Goal: Task Accomplishment & Management: Complete application form

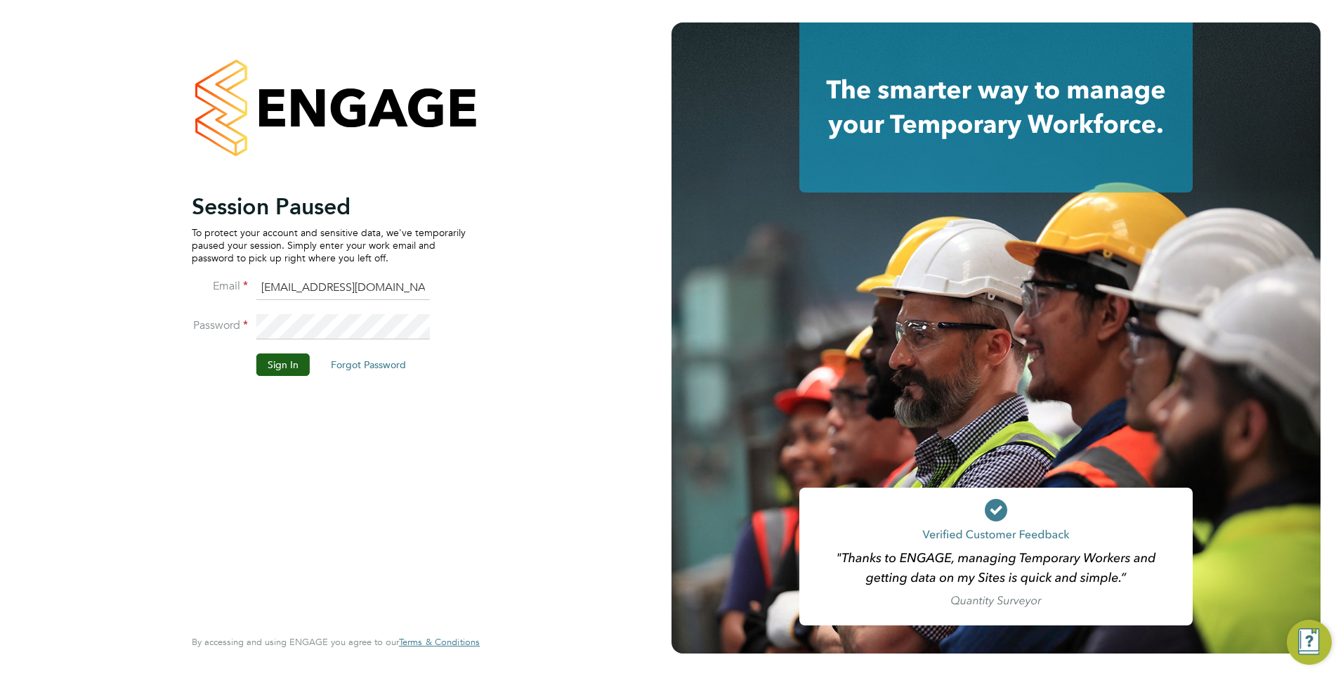
click at [307, 389] on li "Sign In Forgot Password" at bounding box center [329, 371] width 274 height 37
click at [279, 341] on li "Password" at bounding box center [329, 333] width 274 height 39
click at [284, 364] on button "Sign In" at bounding box center [282, 364] width 53 height 22
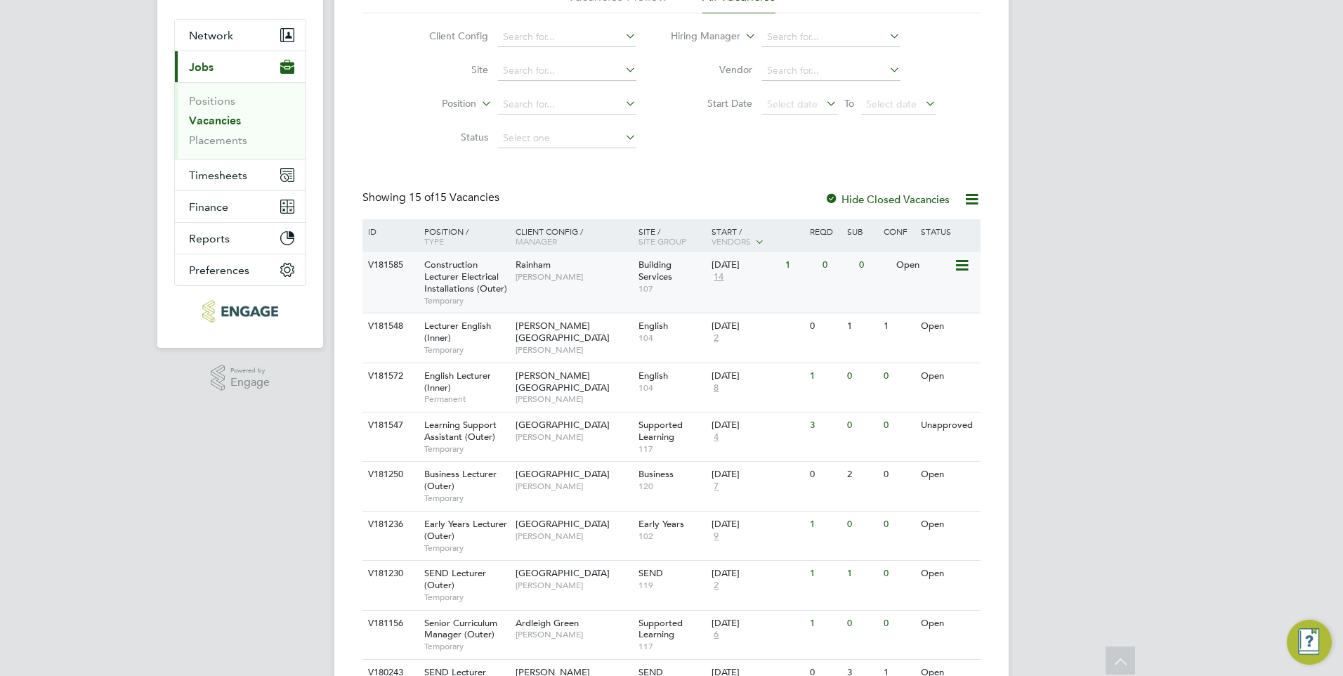
scroll to position [141, 0]
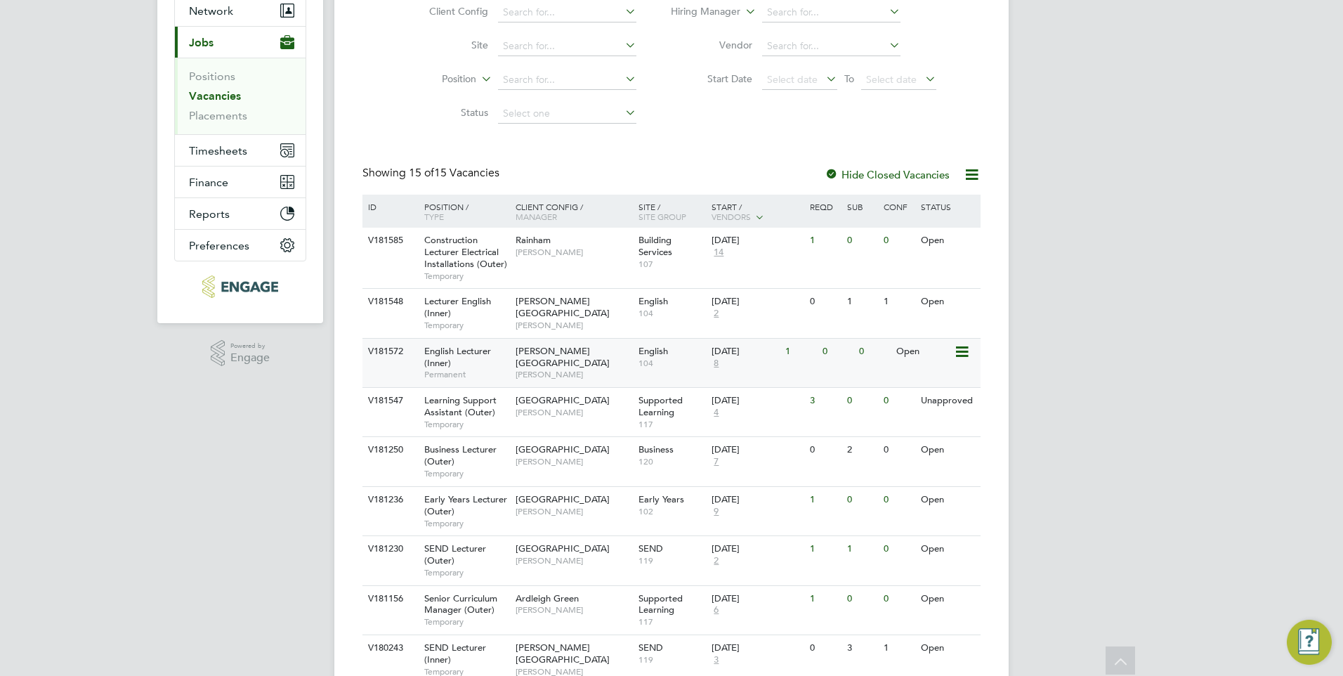
click at [578, 357] on div "Hackney Campus Fiona Matthews" at bounding box center [573, 363] width 123 height 48
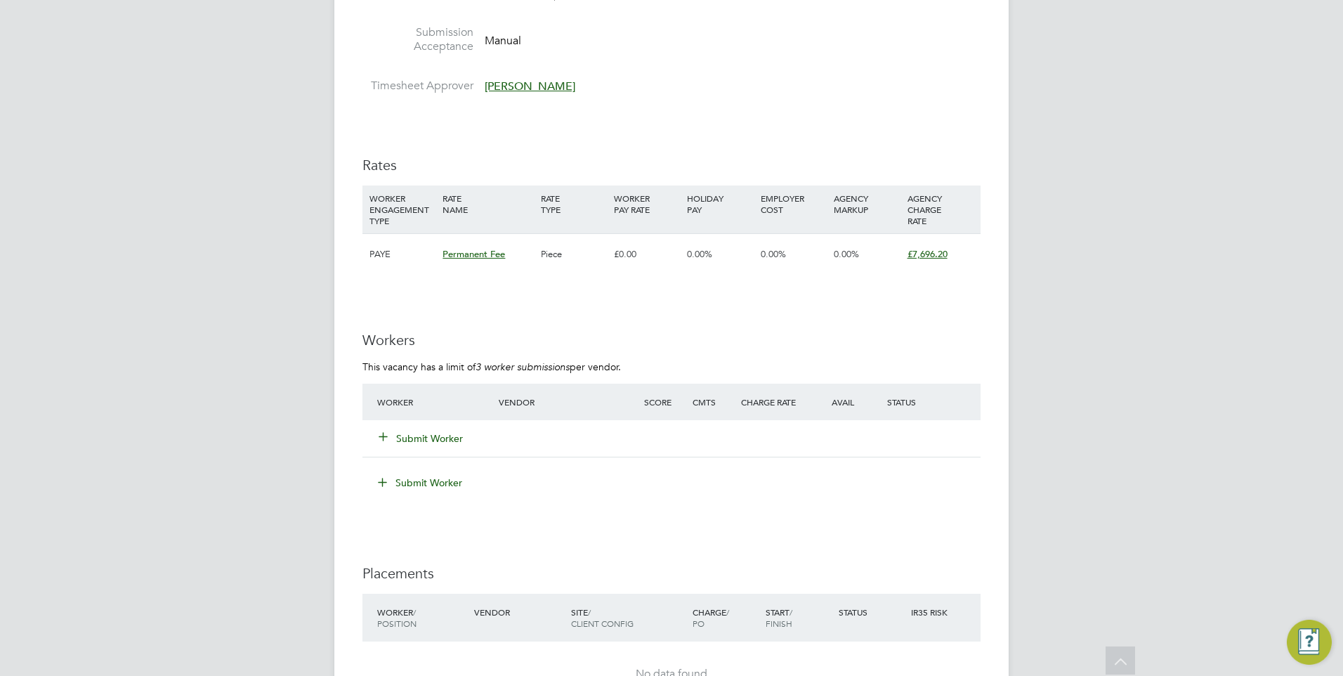
scroll to position [1757, 0]
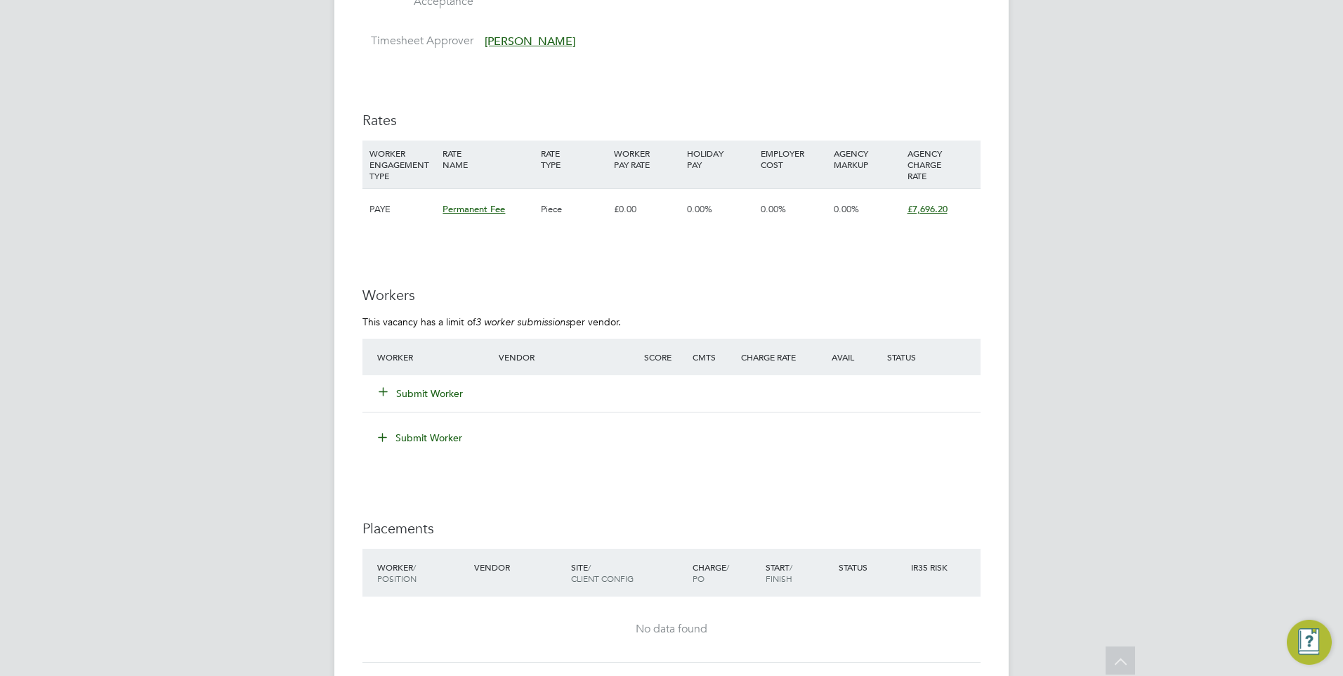
click at [440, 403] on div "Submit Worker" at bounding box center [446, 393] width 145 height 25
click at [435, 394] on button "Submit Worker" at bounding box center [421, 393] width 84 height 14
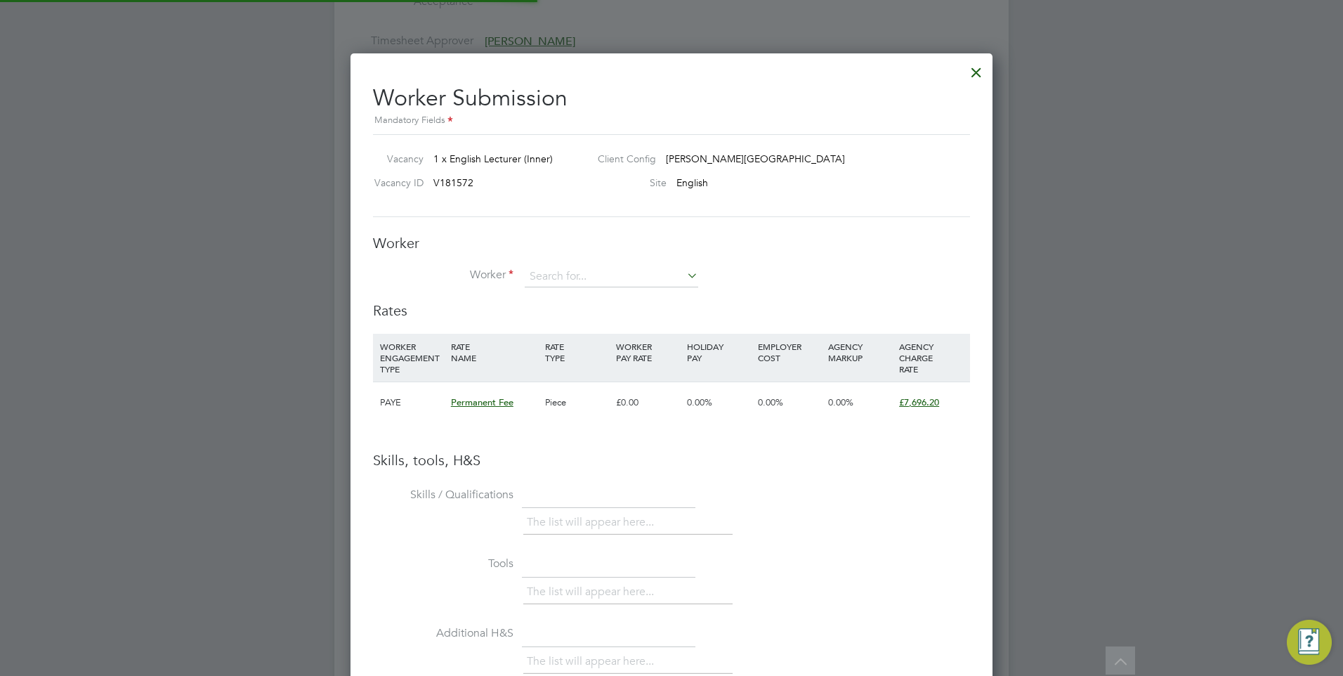
scroll to position [888, 643]
click at [575, 271] on input at bounding box center [612, 276] width 174 height 21
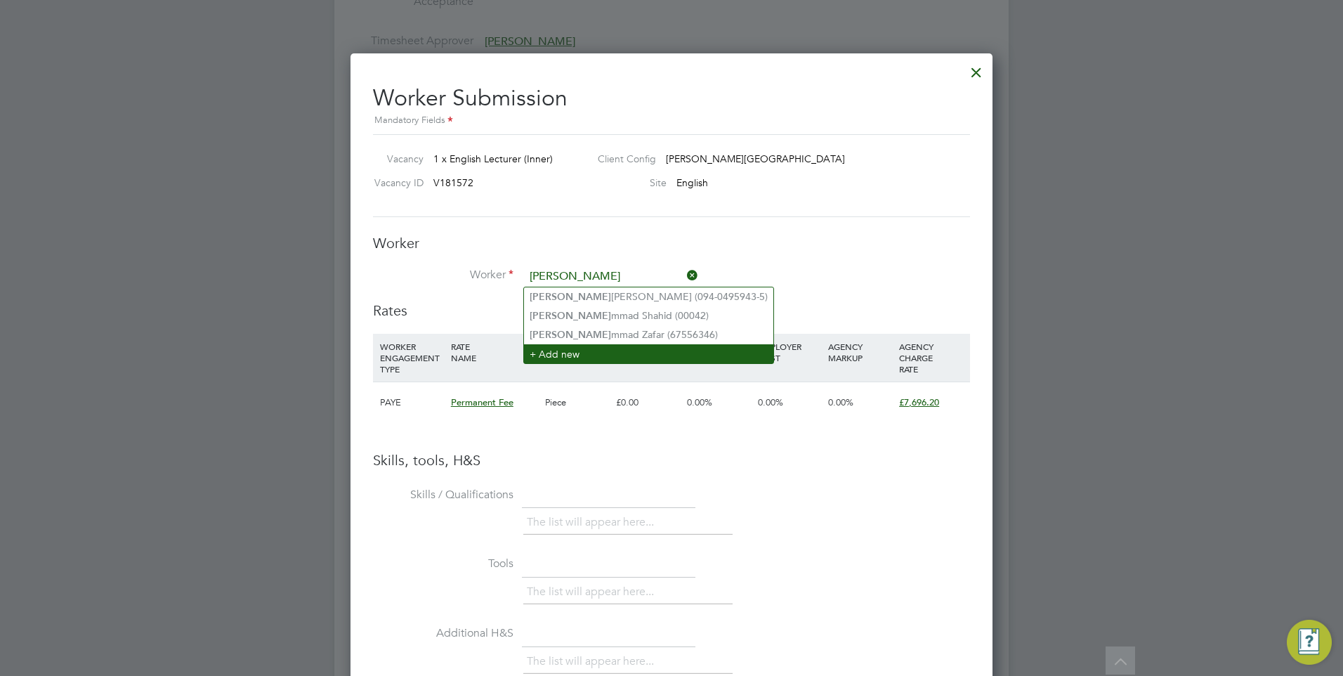
type input "muha"
click at [585, 352] on li "+ Add new" at bounding box center [648, 353] width 249 height 19
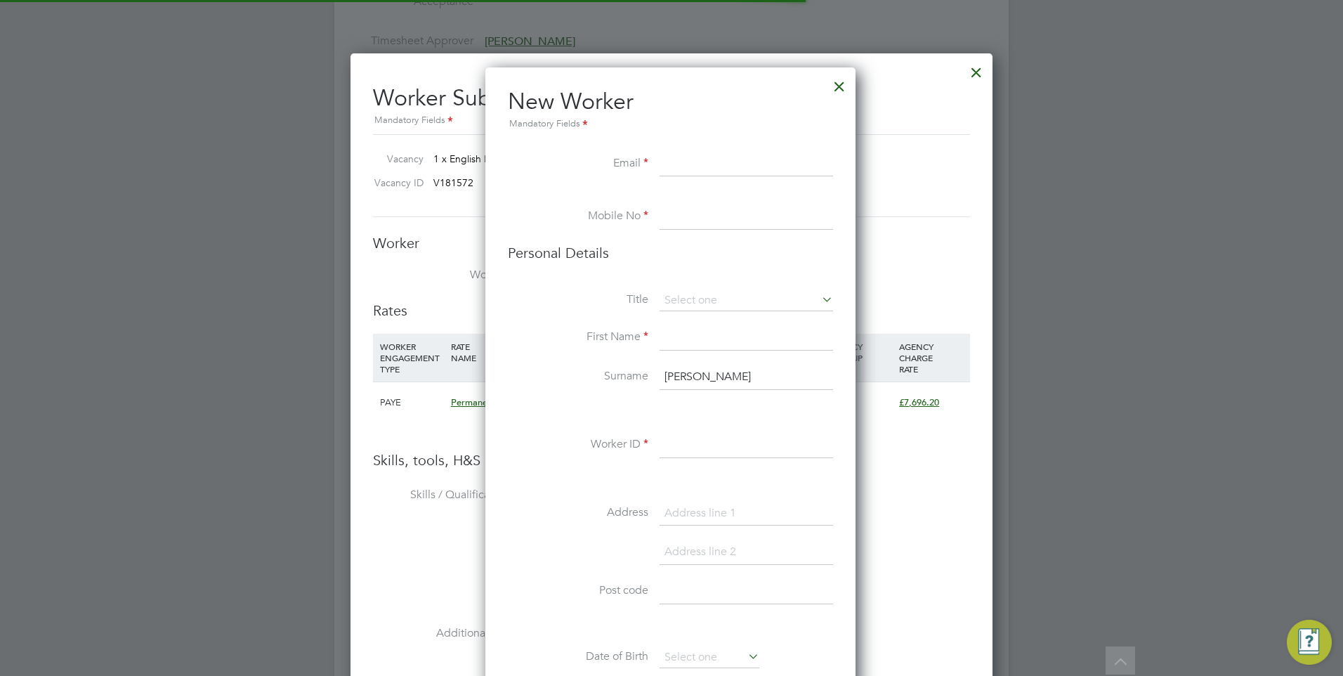
scroll to position [1189, 372]
paste input "msali2001@yahoo.co.uk"
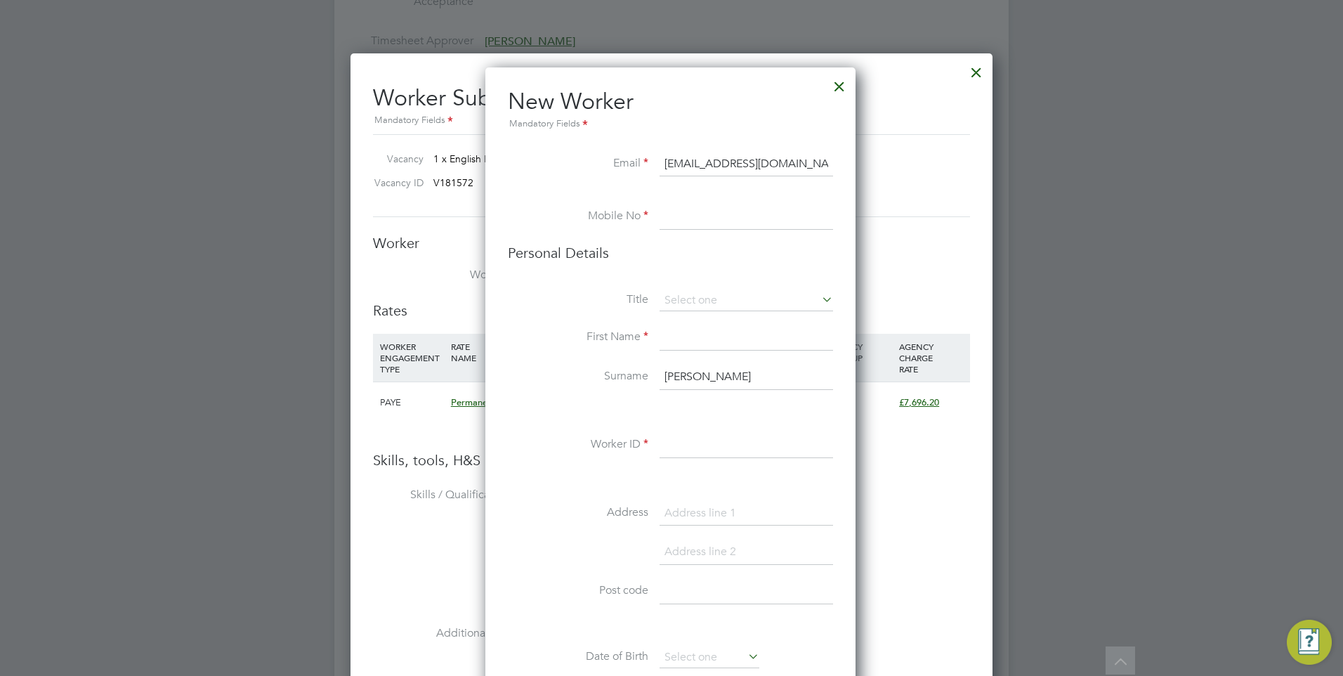
type input "msali2001@yahoo.co.uk"
click at [649, 204] on li "Mobile No" at bounding box center [670, 223] width 325 height 39
click at [682, 223] on input at bounding box center [747, 216] width 174 height 25
click at [703, 220] on input at bounding box center [747, 216] width 174 height 25
paste input "tel:07778437210"
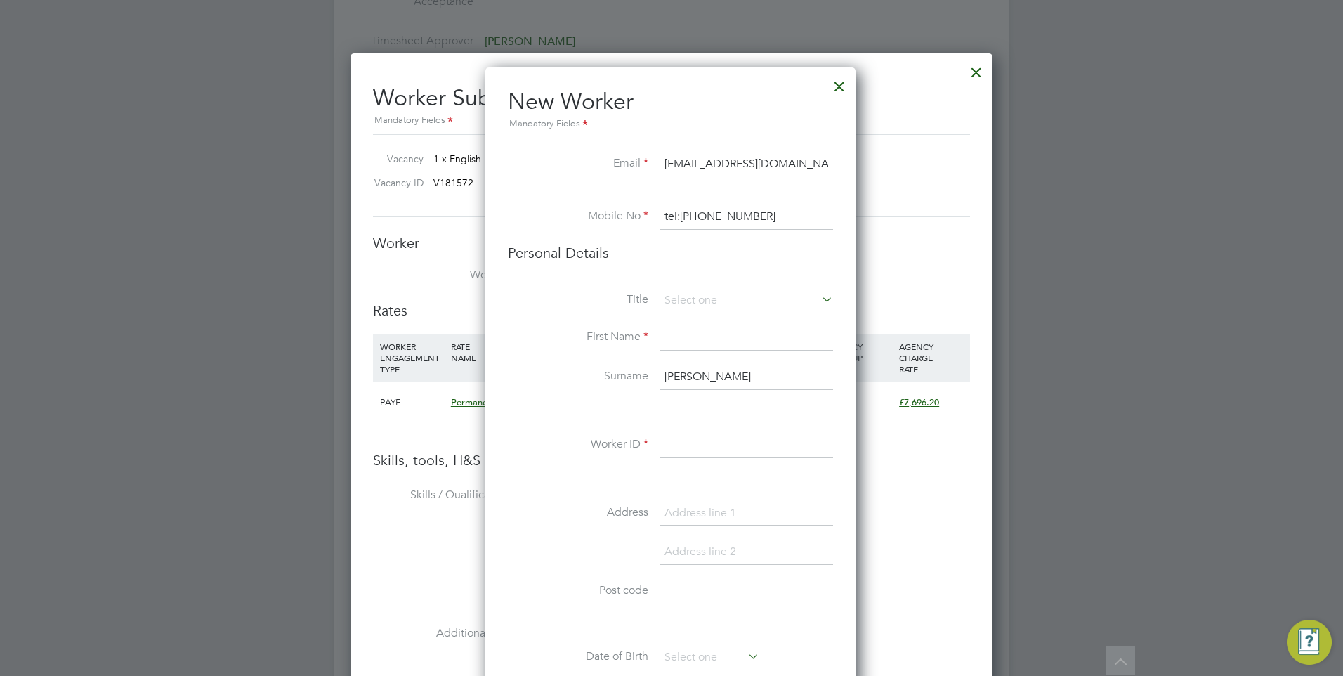
click at [678, 211] on input "tel:07778437210" at bounding box center [747, 216] width 174 height 25
type input "07778437210"
click at [691, 335] on input at bounding box center [747, 337] width 174 height 25
type input "Muhammad"
click at [668, 382] on input "muha" at bounding box center [747, 377] width 174 height 25
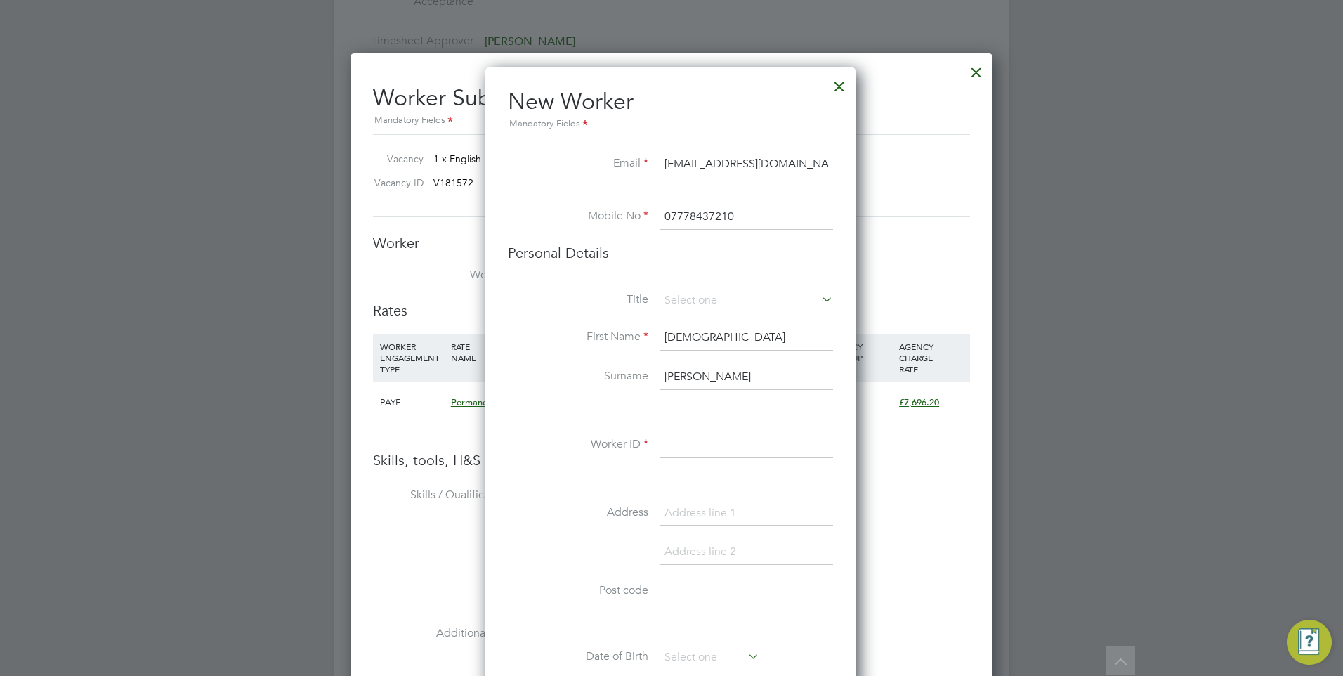
click at [692, 376] on input "muha" at bounding box center [747, 377] width 174 height 25
type input "Salim"
click at [660, 445] on input at bounding box center [747, 445] width 174 height 25
click at [672, 442] on input at bounding box center [747, 445] width 174 height 25
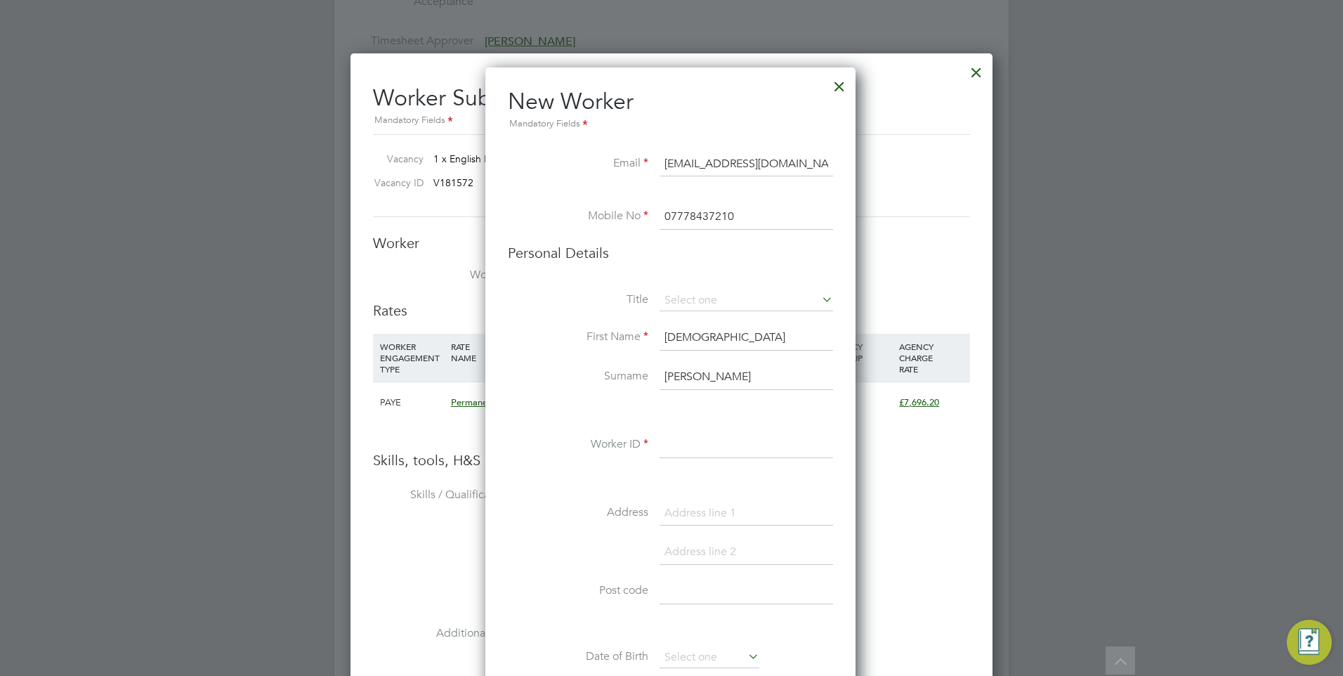
paste input "60853857"
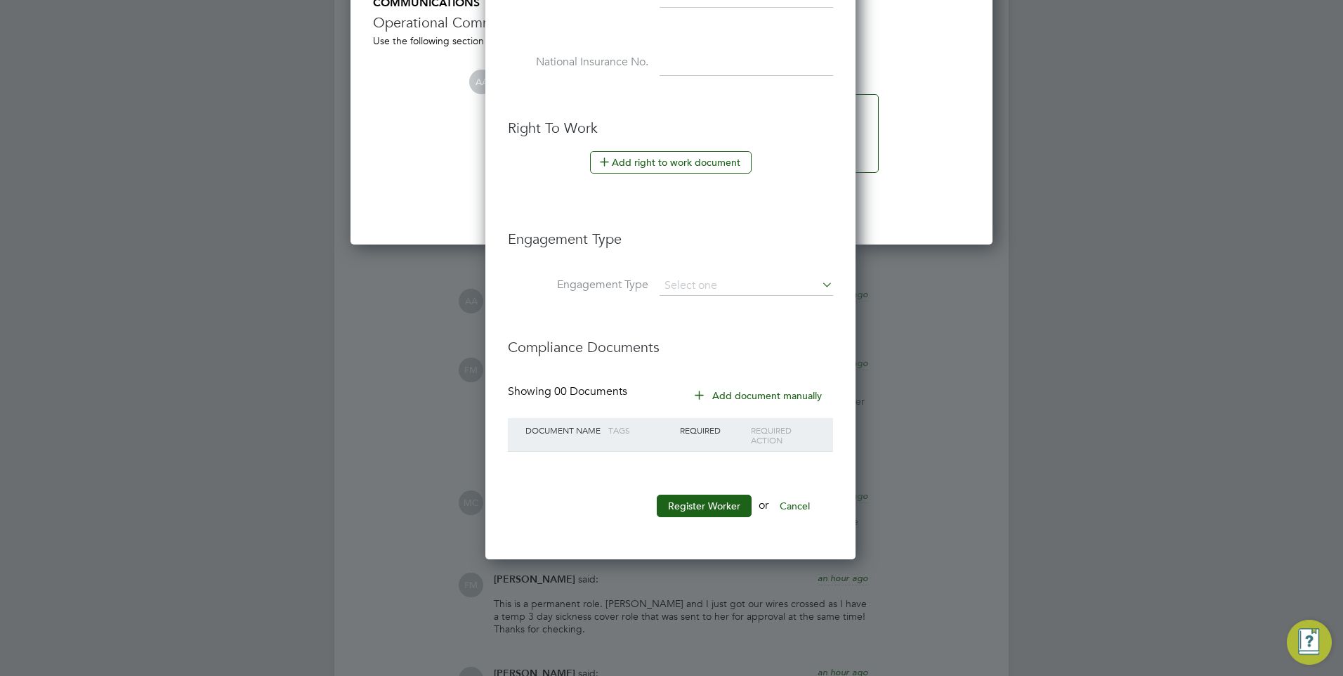
scroll to position [2459, 0]
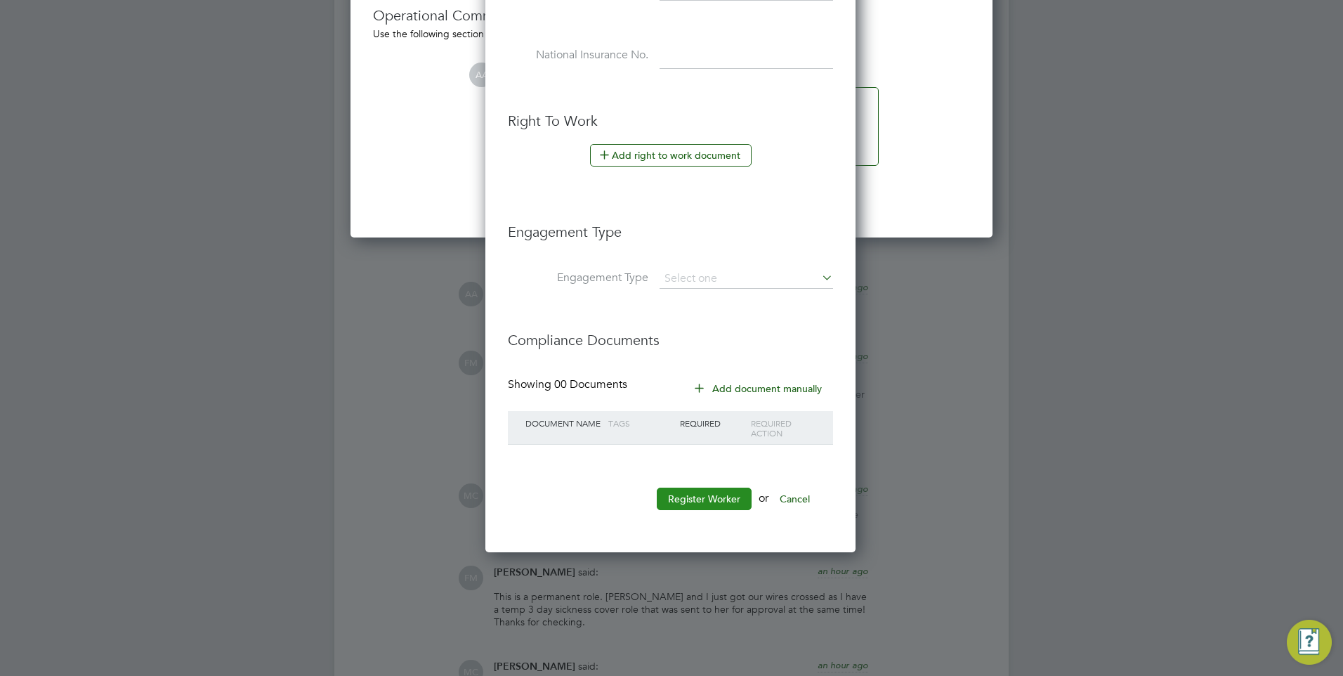
type input "60853857"
click at [684, 504] on button "Register Worker" at bounding box center [704, 499] width 95 height 22
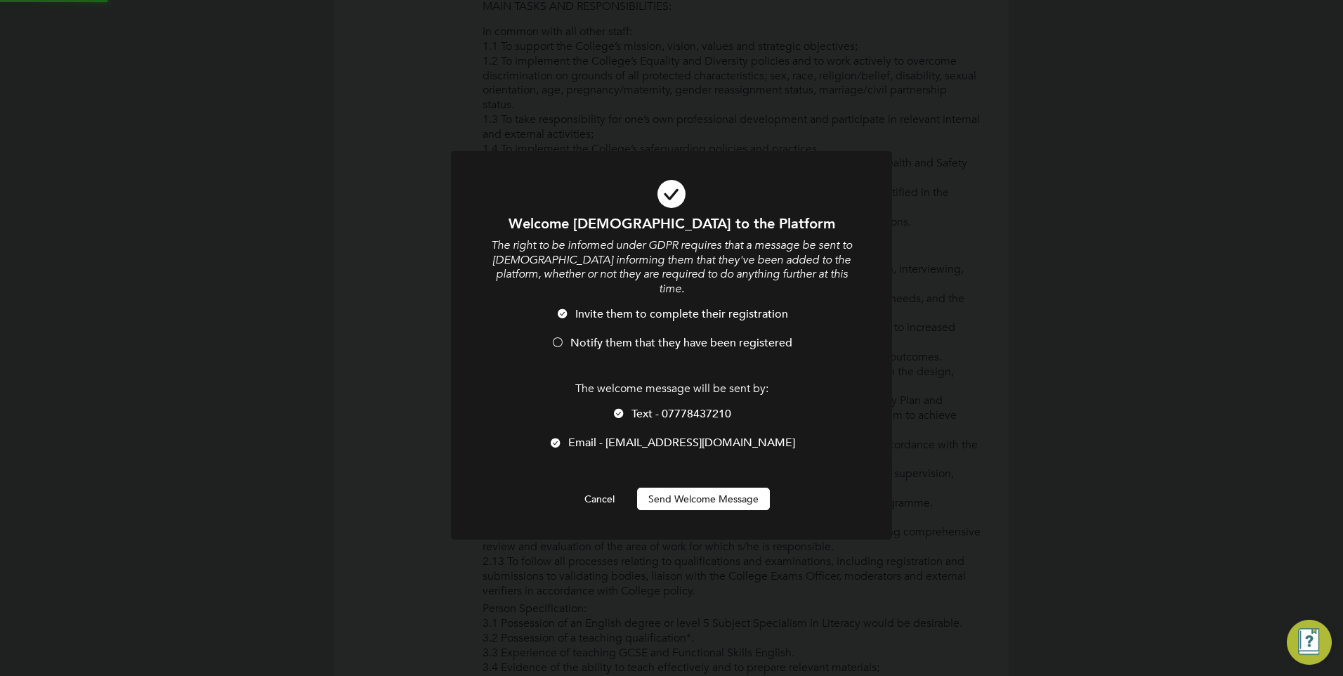
scroll to position [0, 0]
click at [605, 388] on div "The welcome message will be sent by: Text - 07778437210 Email - msali2001@yahoo…" at bounding box center [671, 423] width 365 height 83
click at [627, 339] on li "Notify them that they have been registered" at bounding box center [671, 350] width 365 height 29
click at [625, 408] on div at bounding box center [619, 415] width 14 height 14
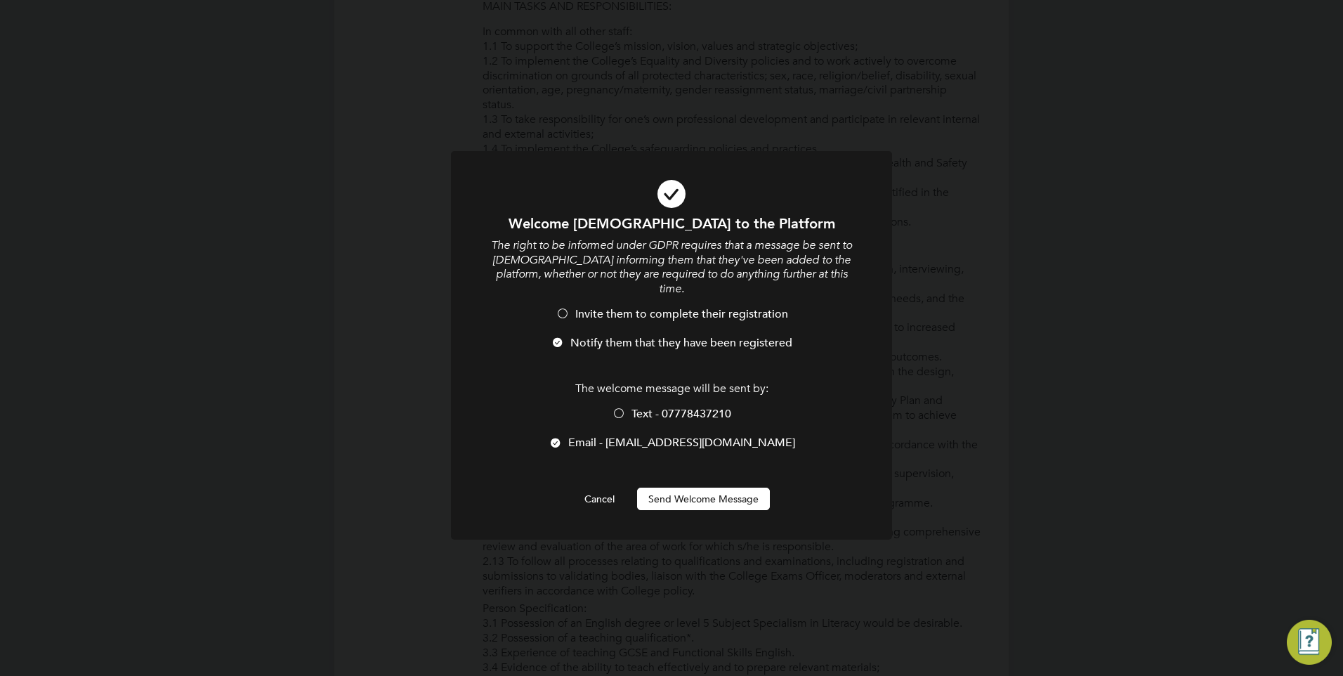
click at [682, 488] on button "Send Welcome Message" at bounding box center [703, 499] width 133 height 22
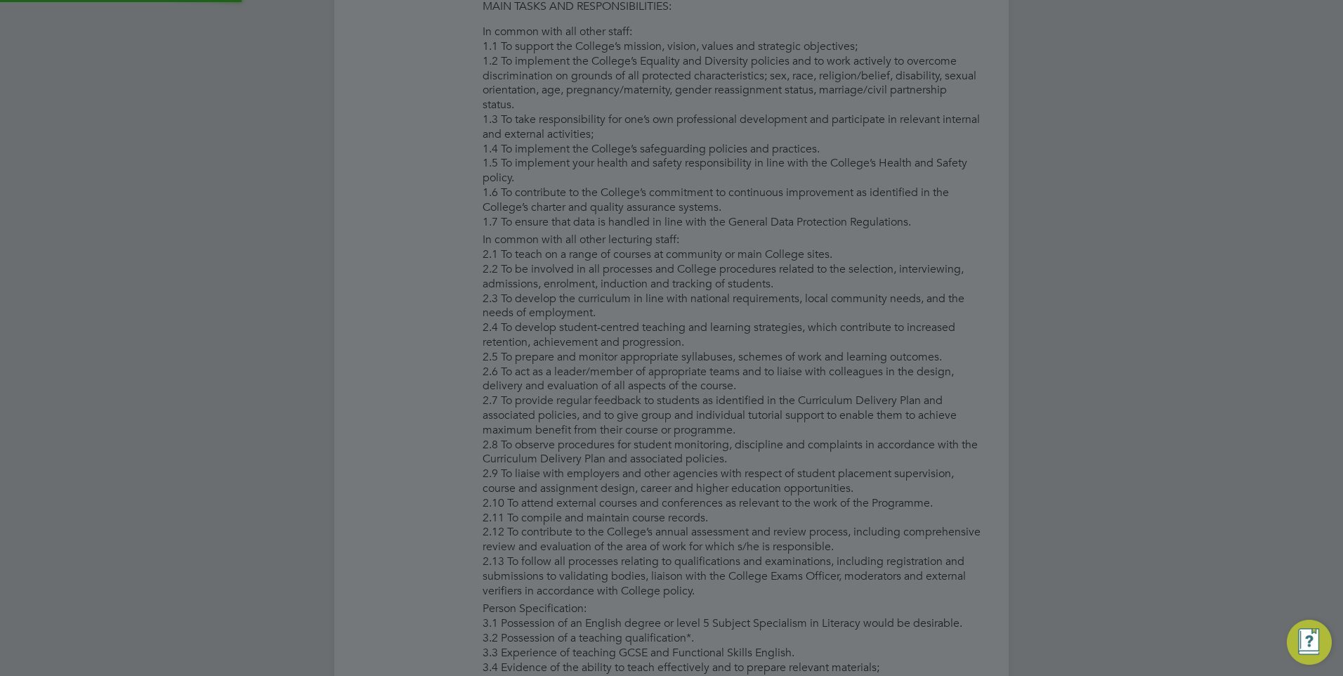
type input "Muhammad Salim (60853857)"
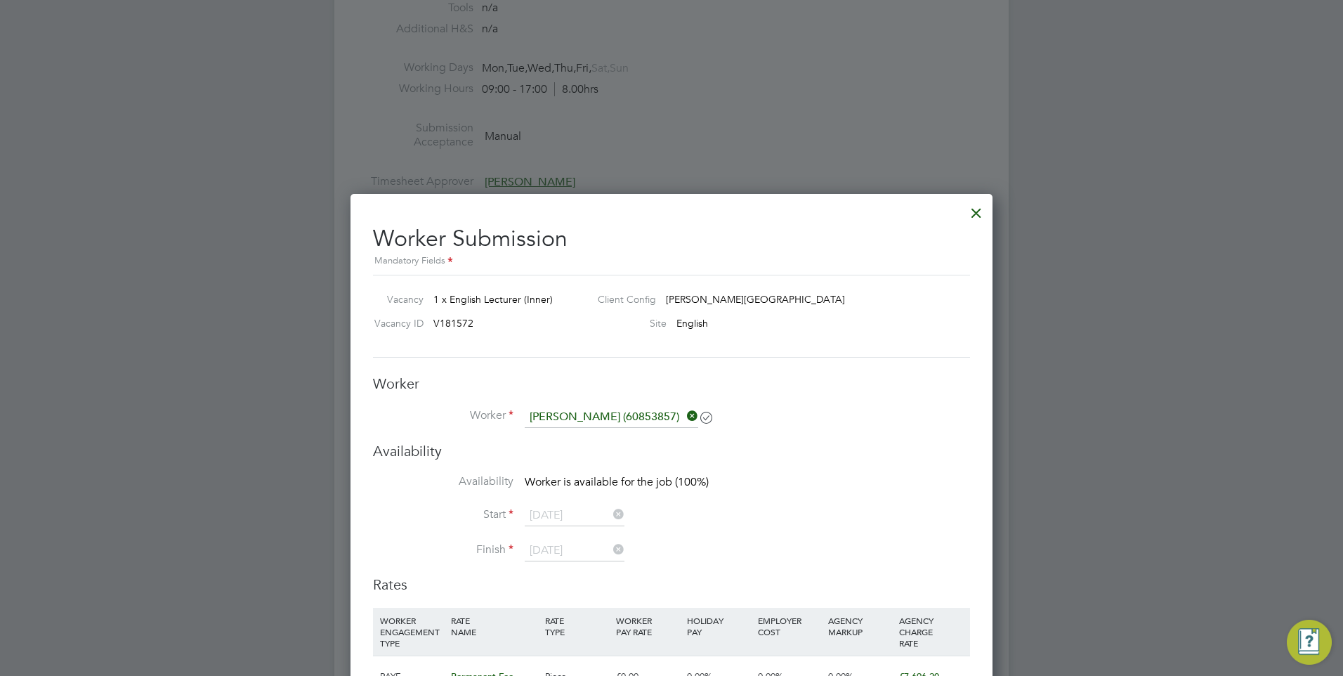
click at [974, 216] on div at bounding box center [976, 209] width 25 height 25
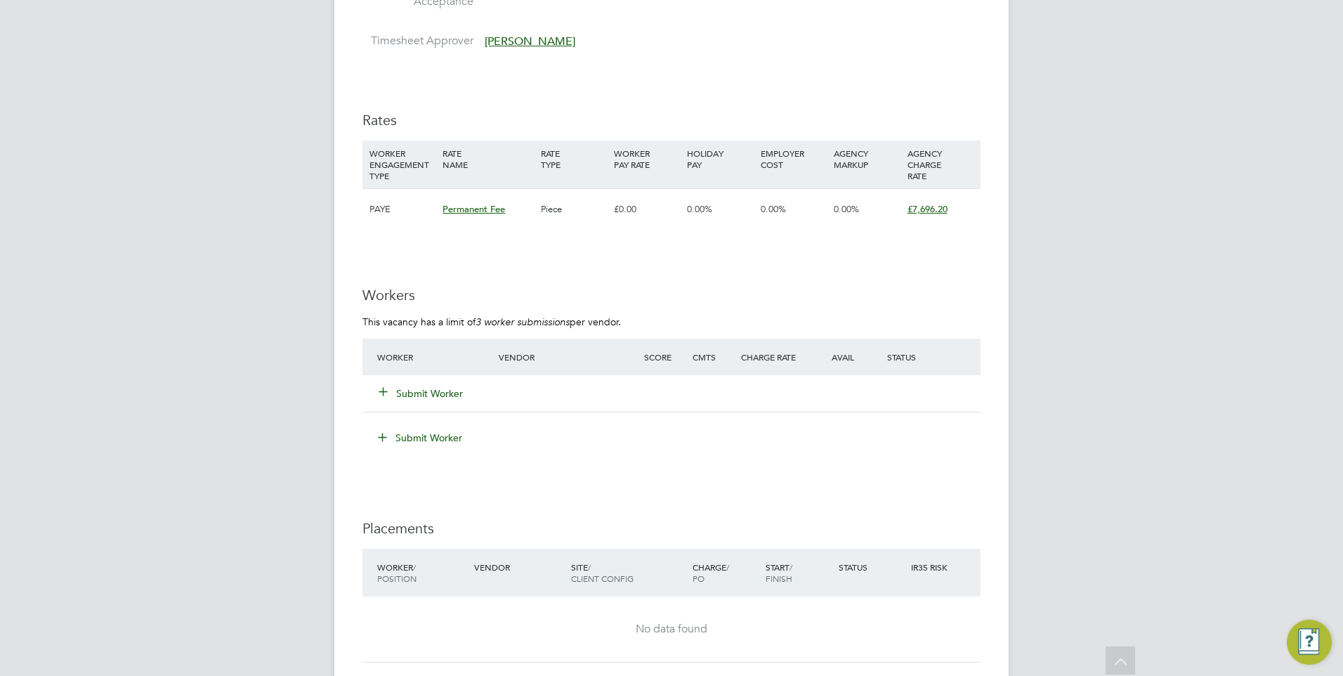
click at [438, 397] on button "Submit Worker" at bounding box center [421, 393] width 84 height 14
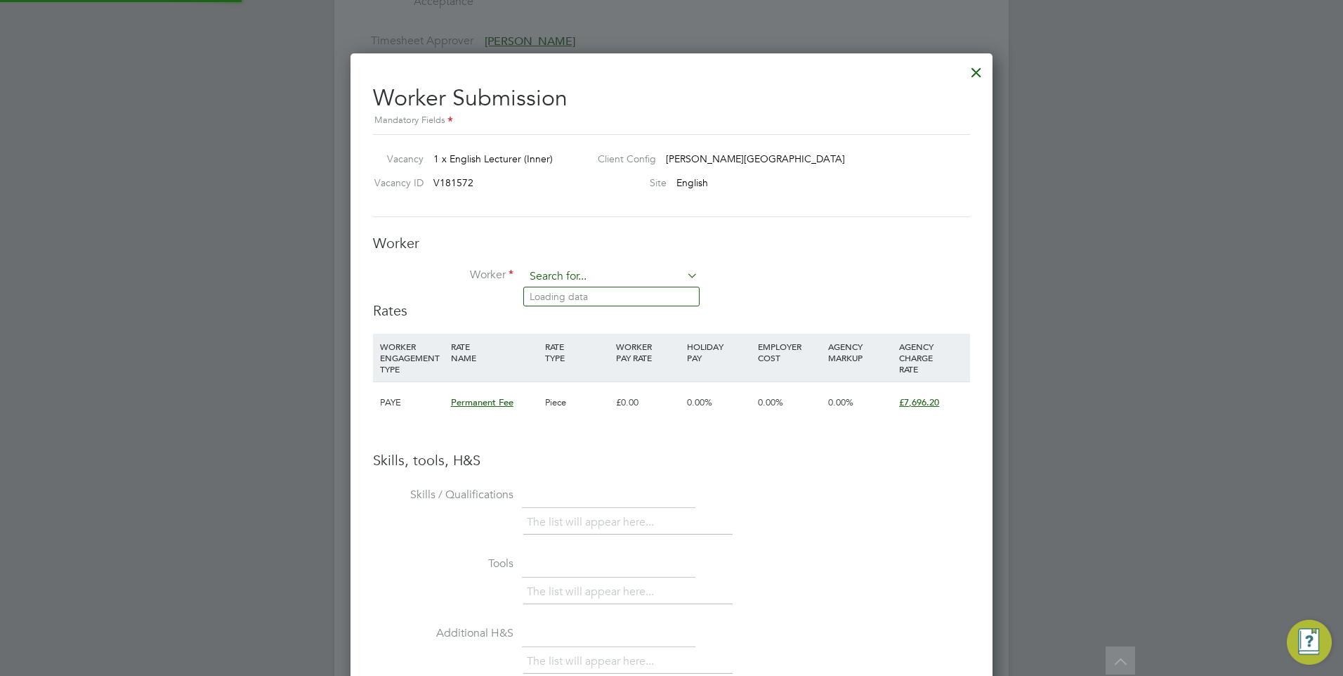
click at [552, 272] on input at bounding box center [612, 276] width 174 height 21
click at [639, 301] on b "Salim" at bounding box center [680, 297] width 82 height 12
type input "Muhammad Salim (60853857)"
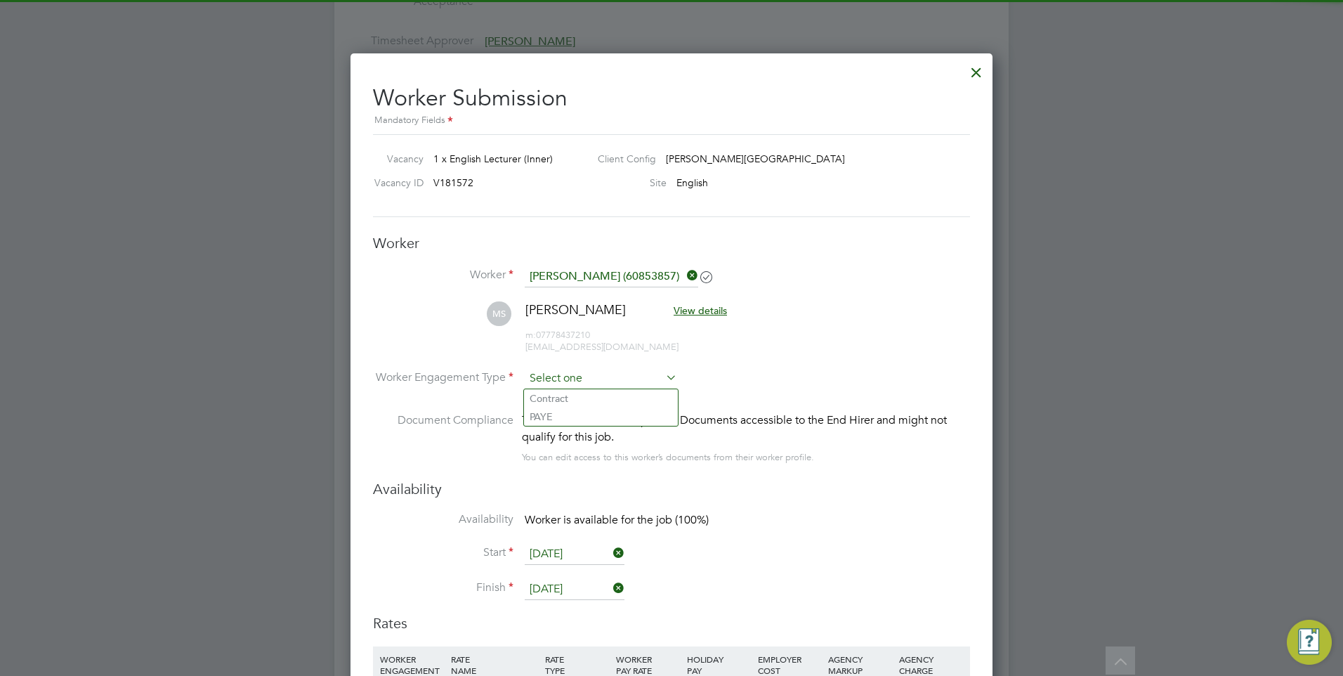
click at [562, 379] on input at bounding box center [601, 378] width 152 height 21
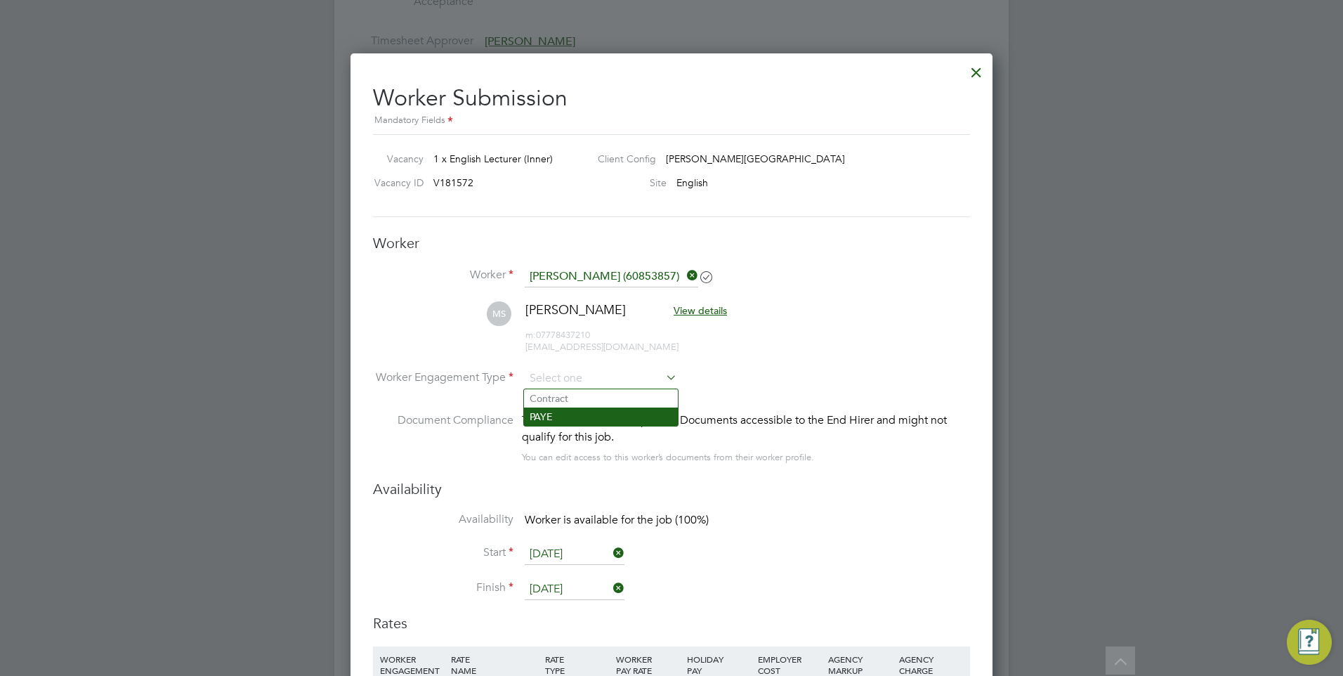
click at [562, 413] on li "PAYE" at bounding box center [601, 417] width 154 height 18
type input "PAYE"
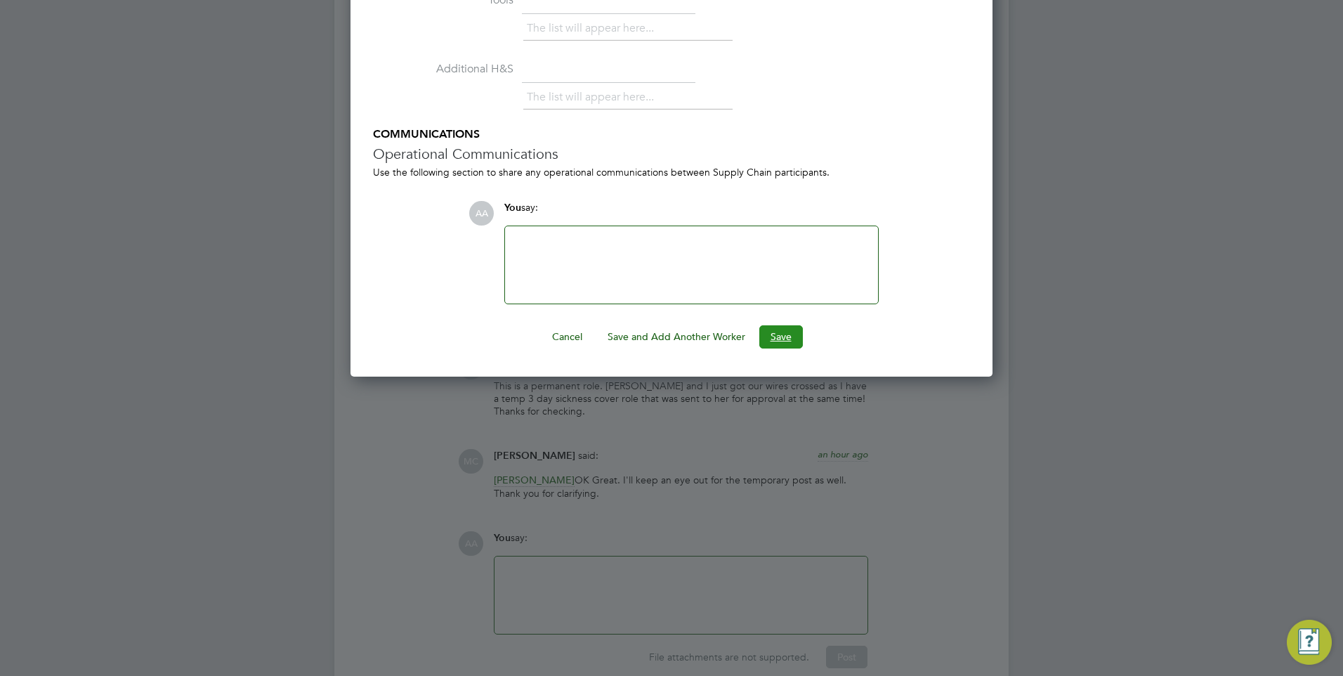
click at [779, 332] on button "Save" at bounding box center [782, 336] width 44 height 22
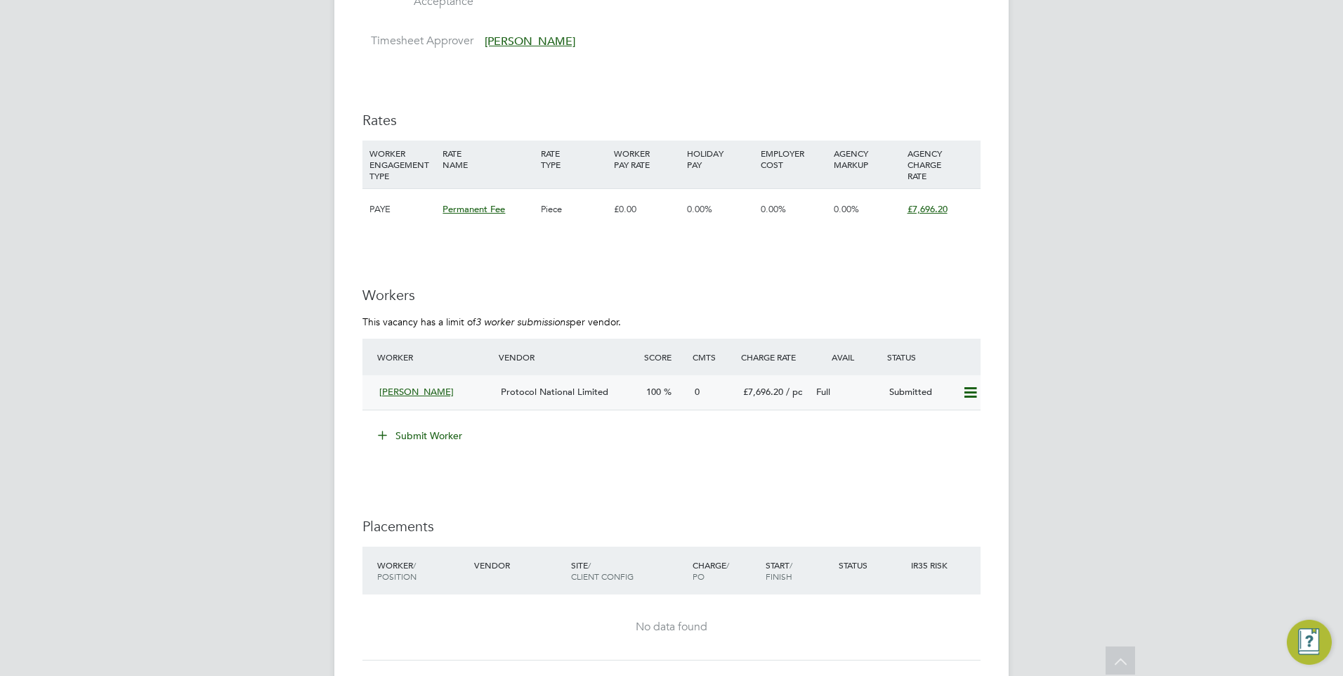
click at [611, 391] on div "Protocol National Limited" at bounding box center [567, 392] width 145 height 23
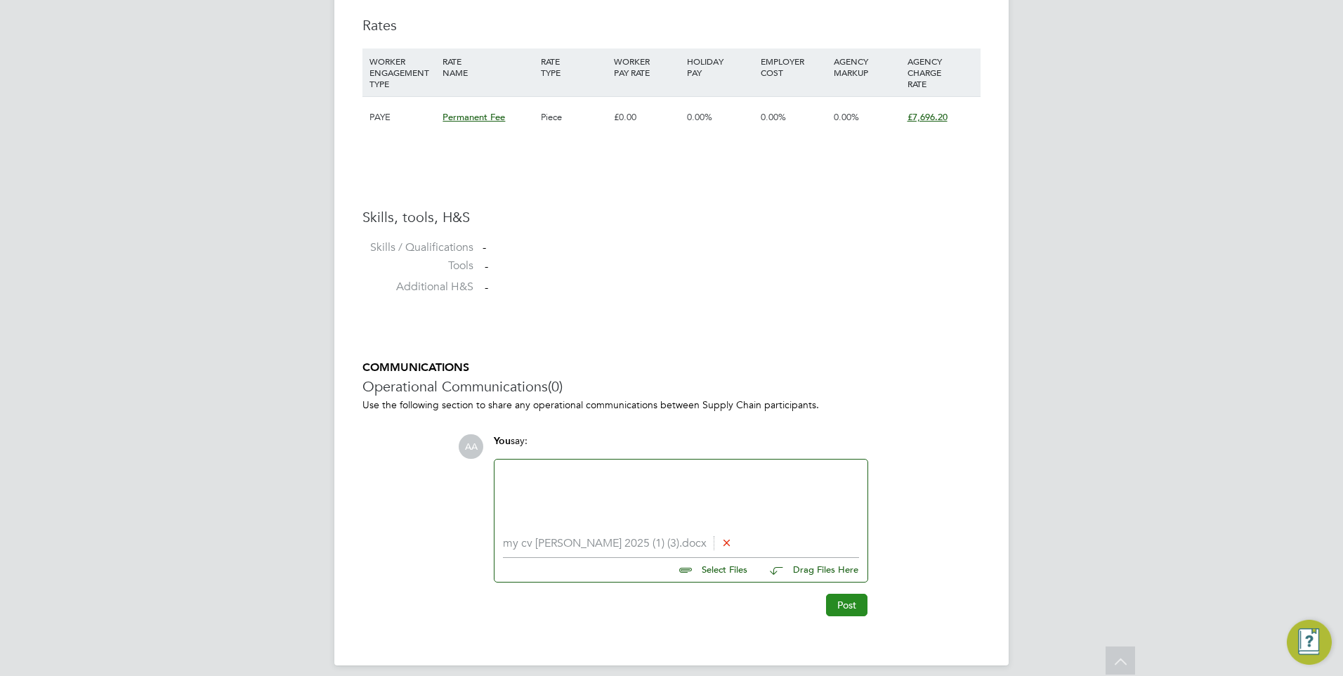
click at [854, 600] on button "Post" at bounding box center [846, 605] width 41 height 22
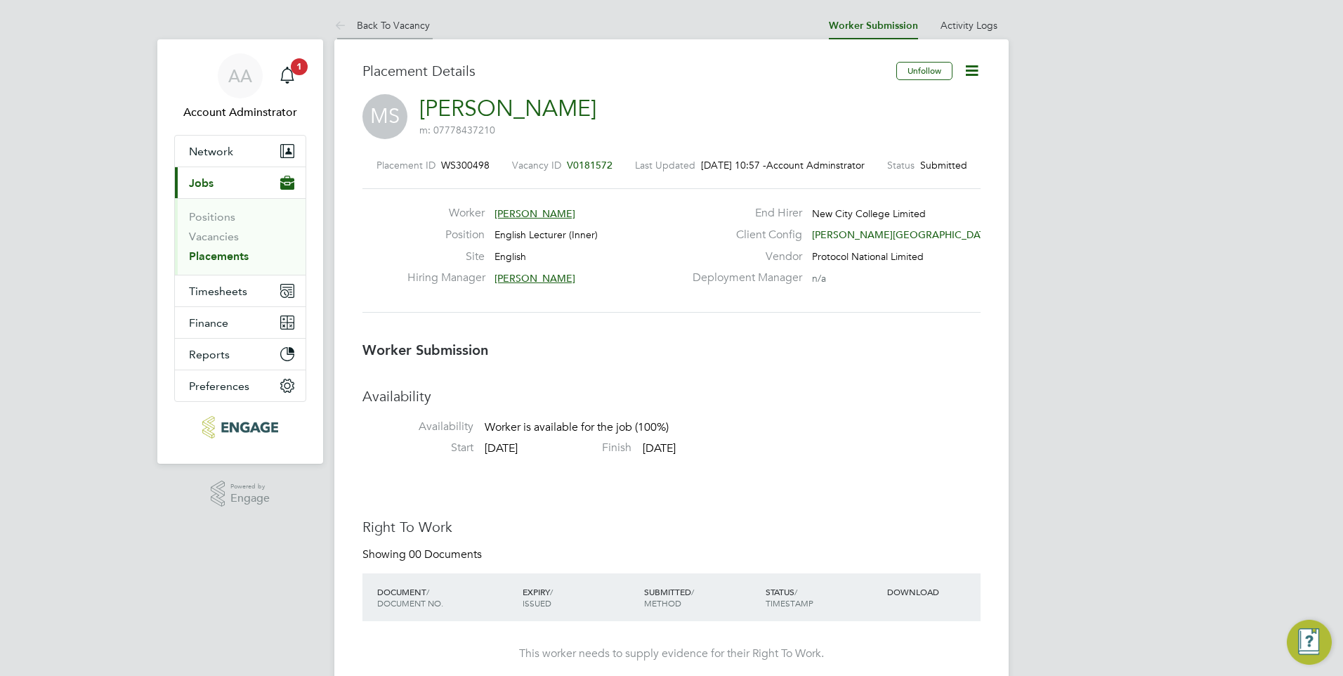
click at [339, 26] on icon at bounding box center [343, 27] width 18 height 18
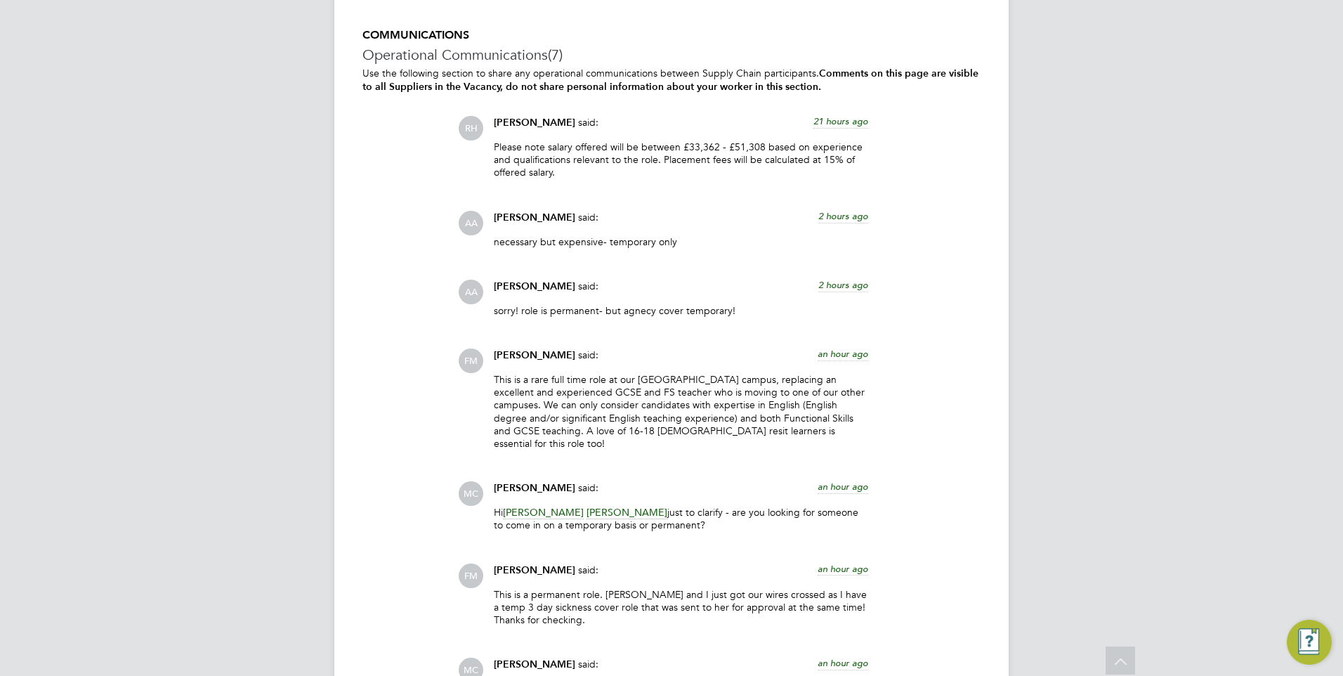
scroll to position [2530, 0]
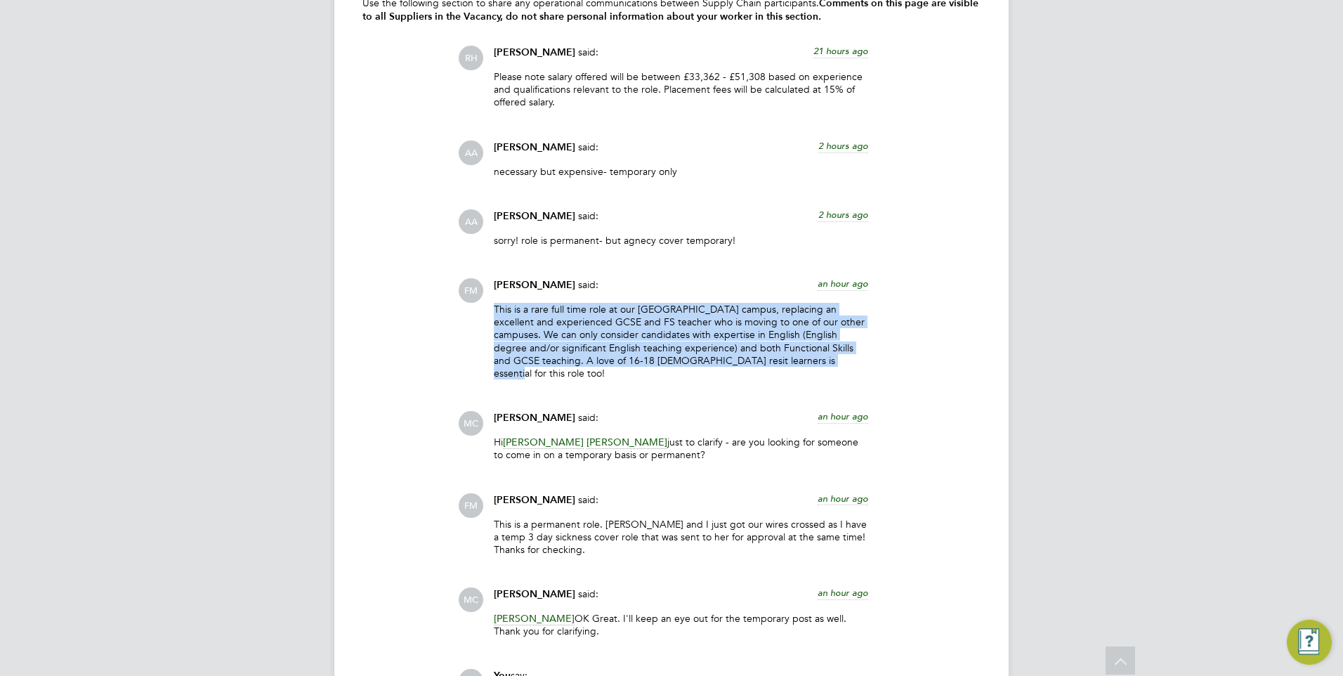
drag, startPoint x: 835, startPoint y: 359, endPoint x: 480, endPoint y: 311, distance: 358.8
click at [480, 311] on div "FM Fiona Matthews said: an hour ago This is a rare full time role at our Hackne…" at bounding box center [719, 334] width 523 height 112
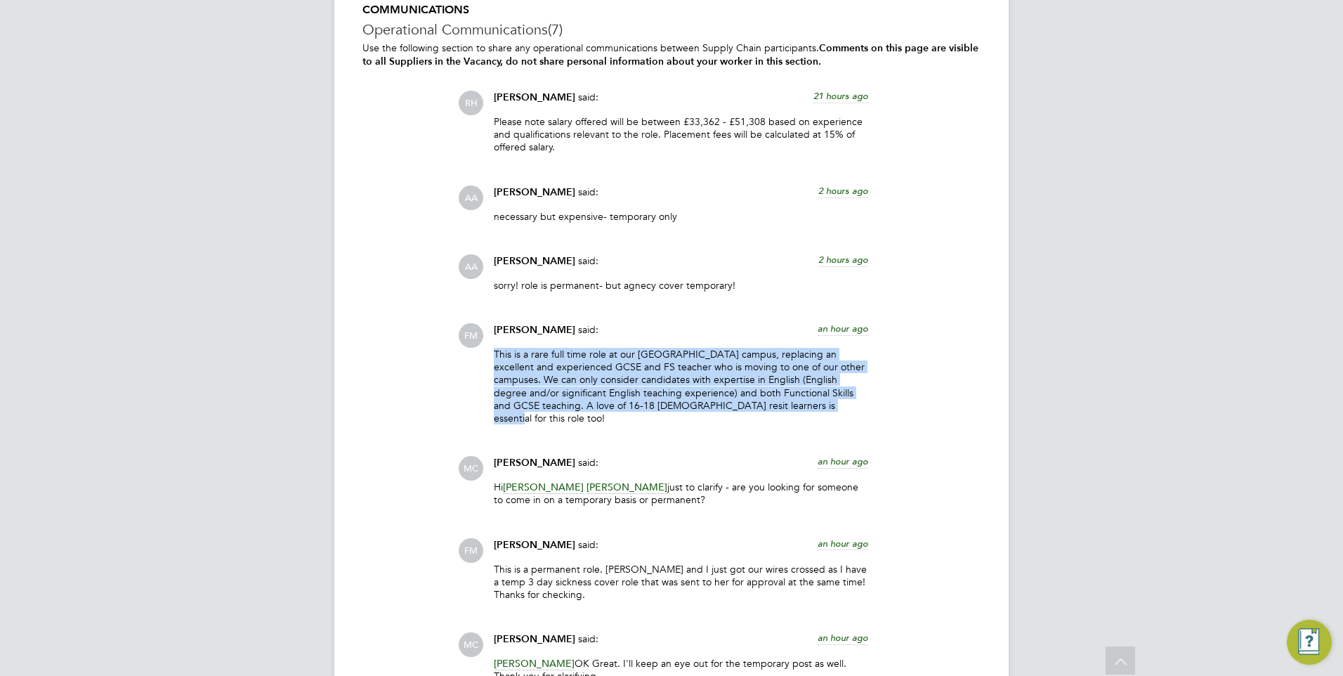
scroll to position [2459, 0]
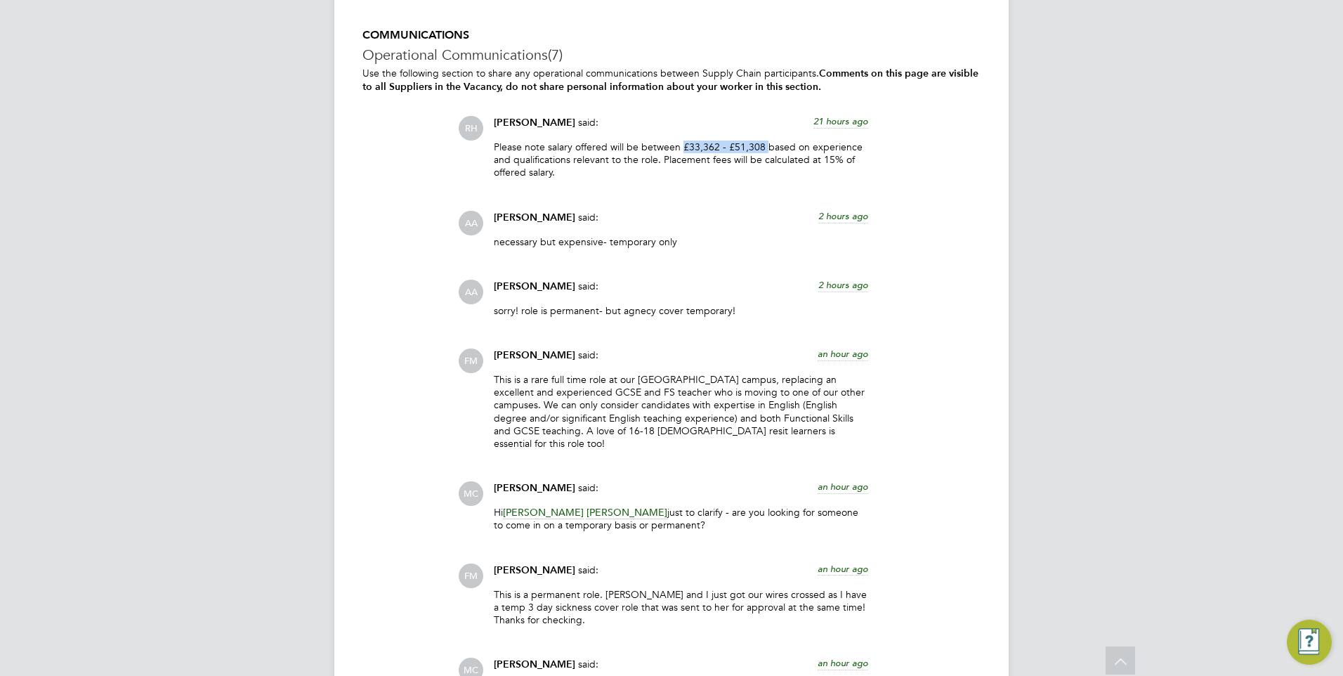
drag, startPoint x: 702, startPoint y: 141, endPoint x: 763, endPoint y: 145, distance: 61.3
click at [763, 145] on p "Please note salary offered will be between £33,362 - £51,308 based on experienc…" at bounding box center [681, 160] width 375 height 39
click at [686, 131] on div "Rufena Haque said: 21 hours ago" at bounding box center [681, 128] width 375 height 25
drag, startPoint x: 686, startPoint y: 142, endPoint x: 713, endPoint y: 144, distance: 27.5
click at [713, 144] on p "Please note salary offered will be between £33,362 - £51,308 based on experienc…" at bounding box center [681, 160] width 375 height 39
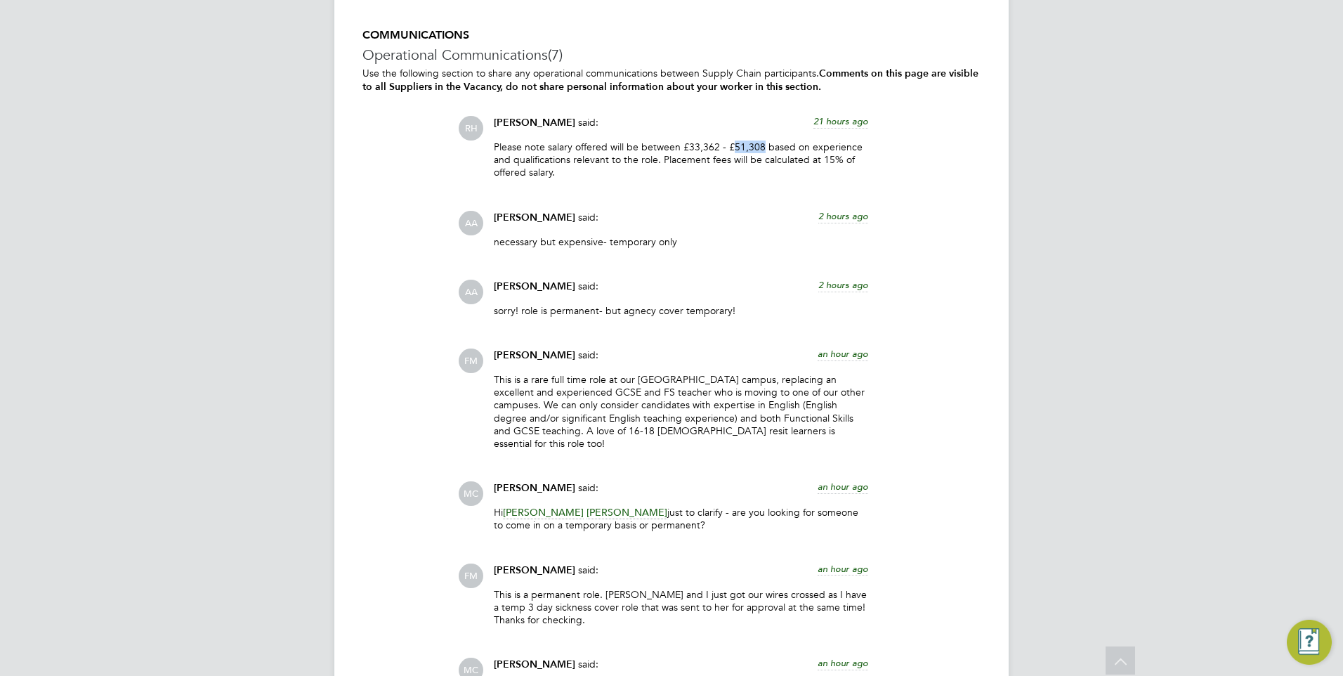
drag, startPoint x: 713, startPoint y: 144, endPoint x: 762, endPoint y: 144, distance: 48.5
click at [762, 144] on p "Please note salary offered will be between £33,362 - £51,308 based on experienc…" at bounding box center [681, 160] width 375 height 39
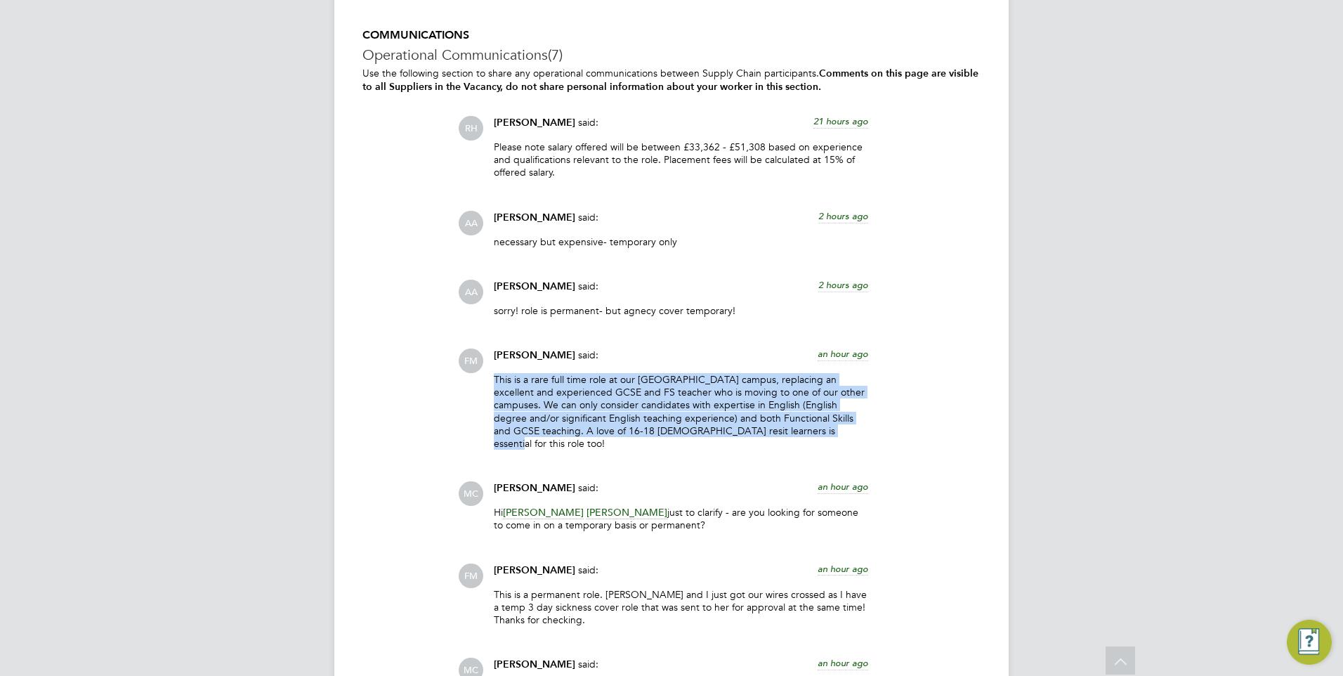
drag, startPoint x: 821, startPoint y: 433, endPoint x: 471, endPoint y: 383, distance: 352.8
click at [471, 383] on div "FM Fiona Matthews said: an hour ago This is a rare full time role at our Hackne…" at bounding box center [719, 405] width 523 height 112
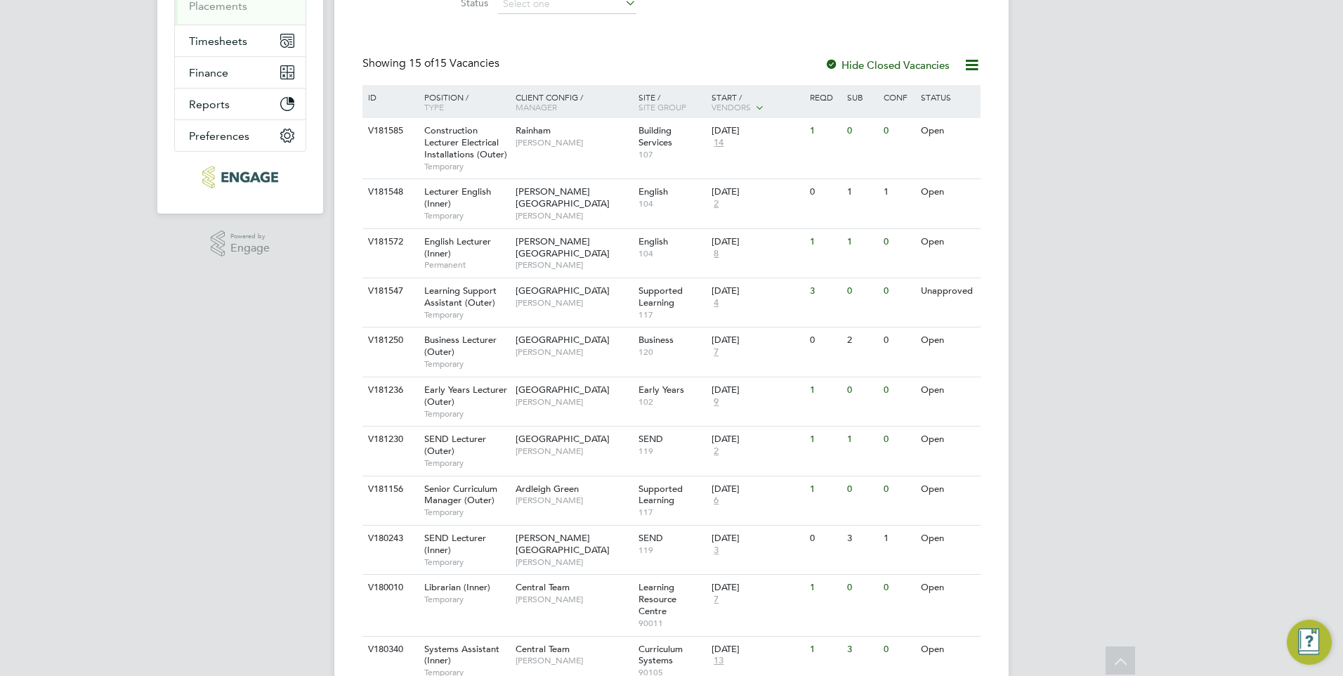
scroll to position [281, 0]
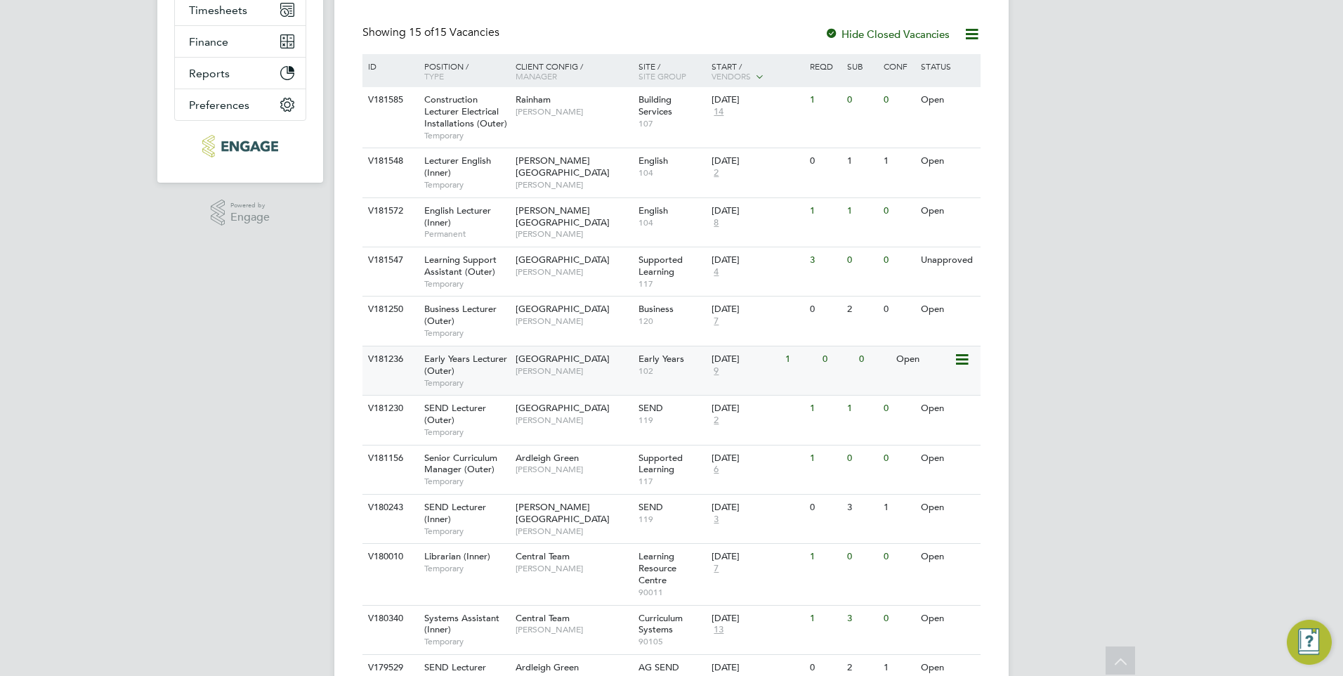
click at [563, 360] on span "[GEOGRAPHIC_DATA]" at bounding box center [563, 359] width 94 height 12
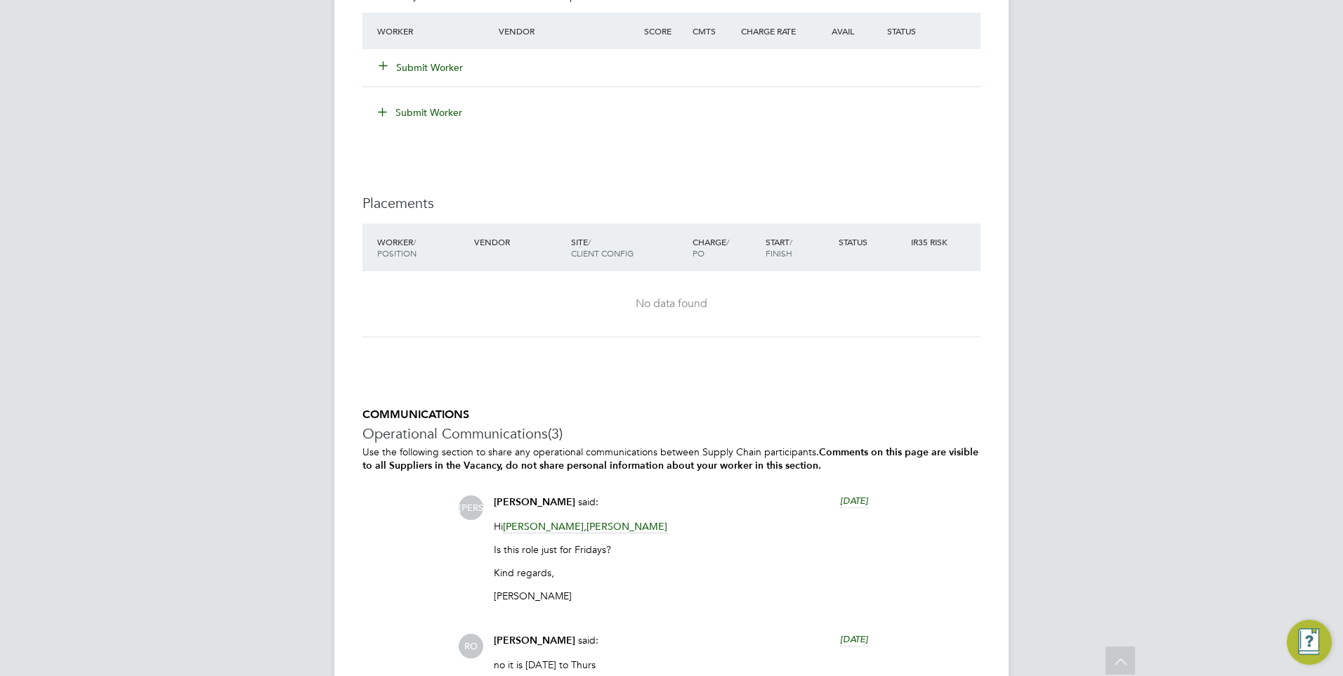
scroll to position [2740, 0]
